Goal: Transaction & Acquisition: Purchase product/service

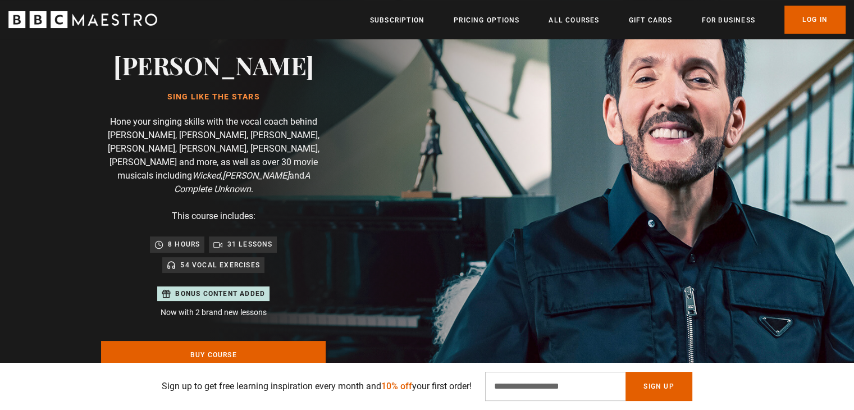
scroll to position [168, 0]
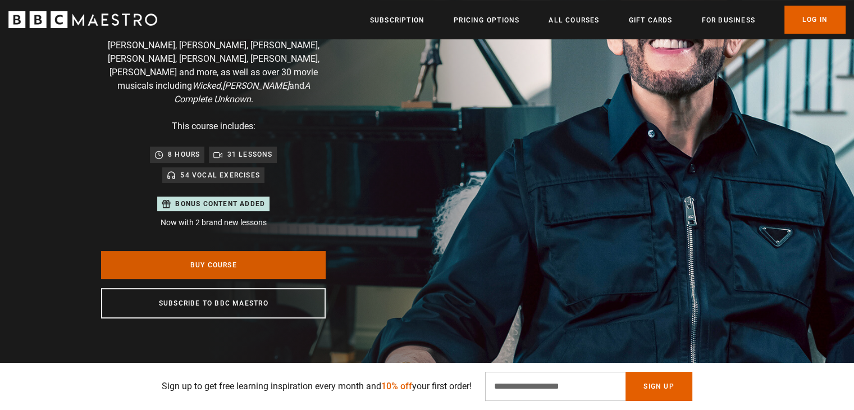
click at [245, 257] on link "Buy Course" at bounding box center [213, 265] width 225 height 28
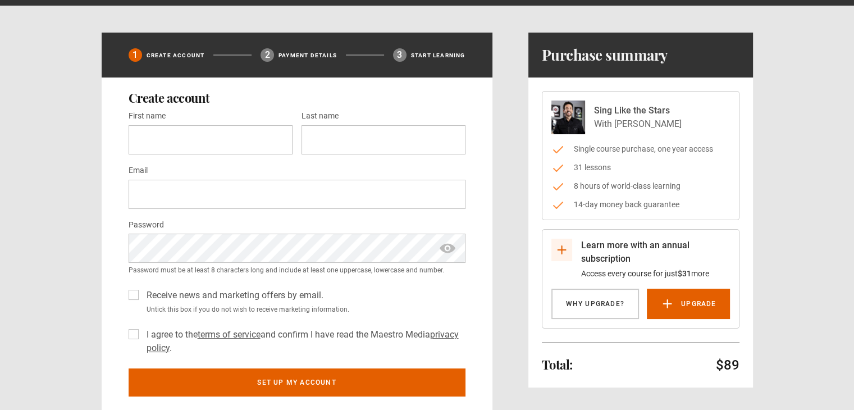
scroll to position [56, 0]
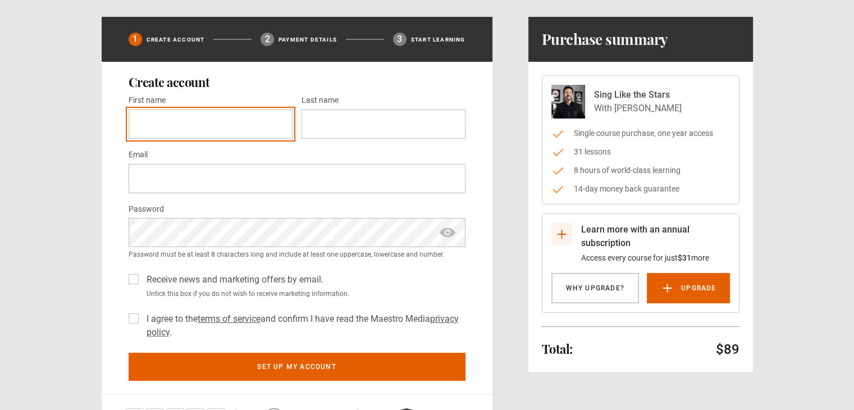
click at [247, 116] on input "First name *" at bounding box center [211, 123] width 164 height 29
type input "**********"
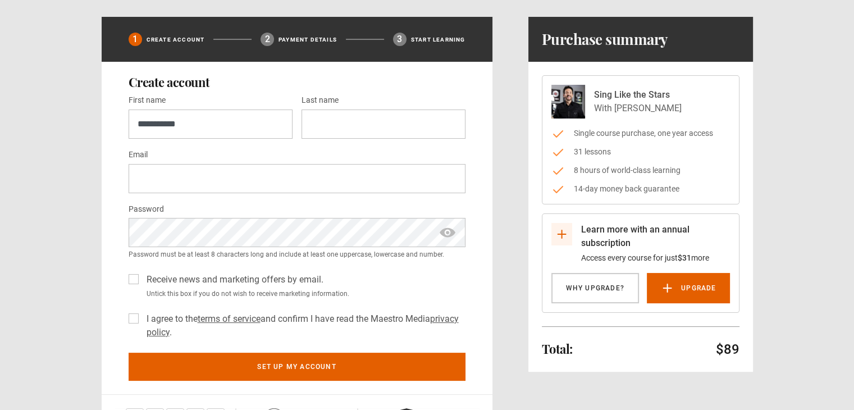
type input "*****"
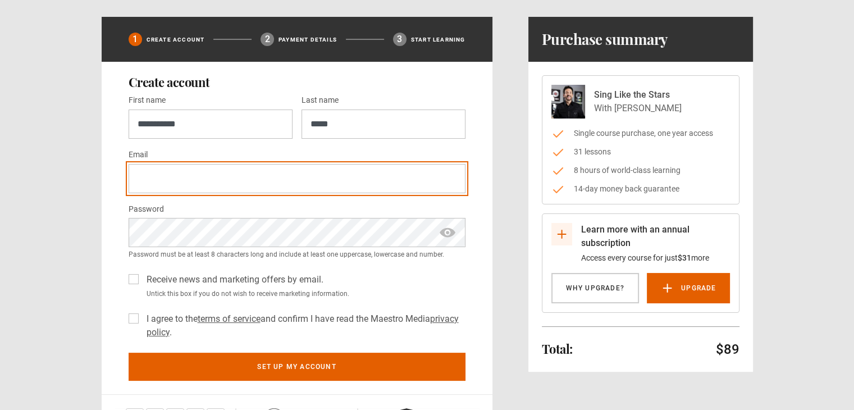
type input "**********"
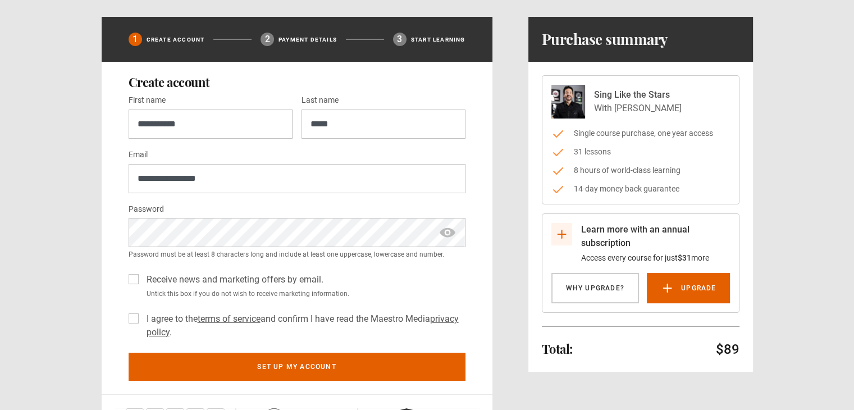
click at [129, 272] on div "Receive news and marketing offers by email. Untick this box if you do not wish …" at bounding box center [297, 283] width 337 height 30
click at [142, 279] on label "Receive news and marketing offers by email." at bounding box center [232, 279] width 181 height 13
click at [142, 317] on label "I agree to the terms of service and confirm I have read the Maestro Media priva…" at bounding box center [303, 325] width 323 height 27
click at [450, 240] on span "show password" at bounding box center [447, 232] width 18 height 29
click at [37, 216] on div "Already have an account? Log In Learn more with an annual subscription Access e…" at bounding box center [427, 202] width 854 height 517
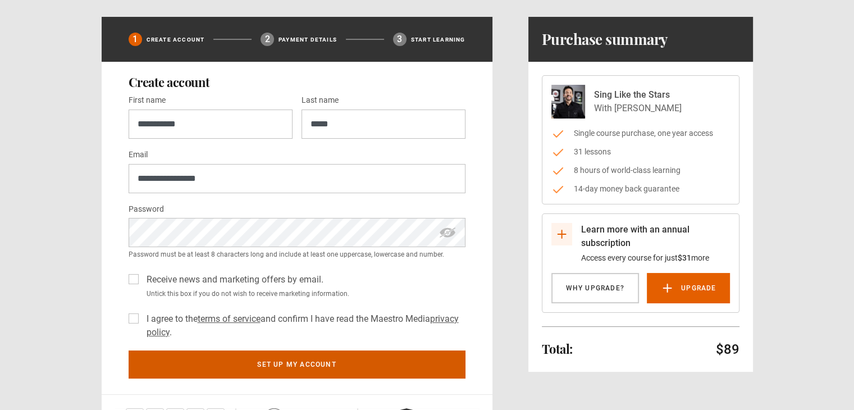
click at [273, 362] on button "Set up my account" at bounding box center [297, 364] width 337 height 28
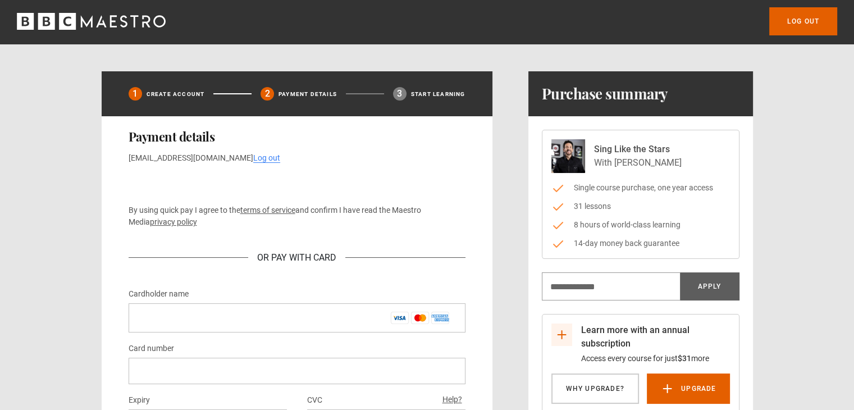
scroll to position [114, 0]
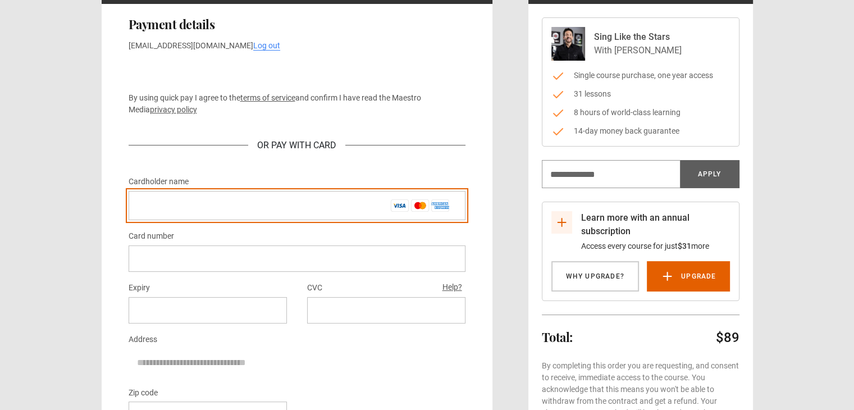
click at [269, 213] on input "Cardholder name *" at bounding box center [297, 205] width 337 height 29
click at [305, 208] on input "Cardholder name *" at bounding box center [297, 205] width 337 height 29
click at [277, 196] on input "Cardholder name *" at bounding box center [297, 205] width 337 height 29
click at [310, 191] on input "Cardholder name *" at bounding box center [297, 205] width 337 height 29
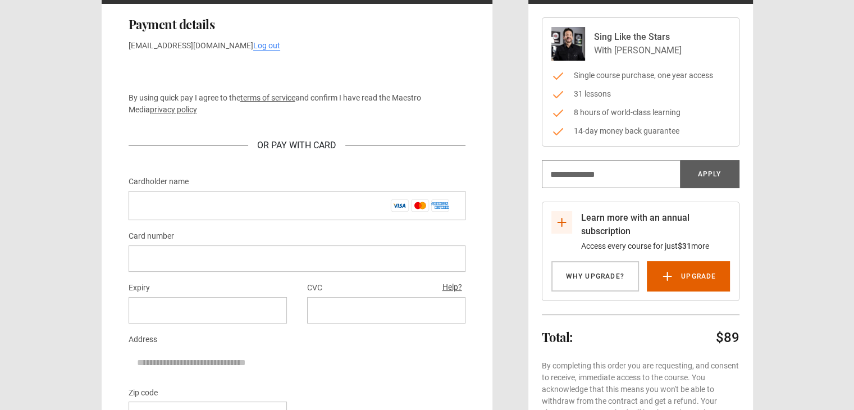
click at [458, 151] on div "Or Pay With Card" at bounding box center [297, 145] width 337 height 41
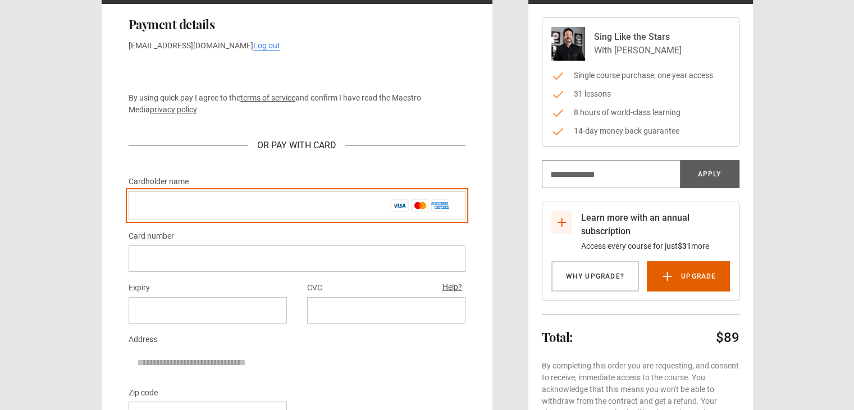
click at [396, 204] on input "Cardholder name *" at bounding box center [297, 205] width 337 height 29
